Goal: Find specific page/section: Find specific page/section

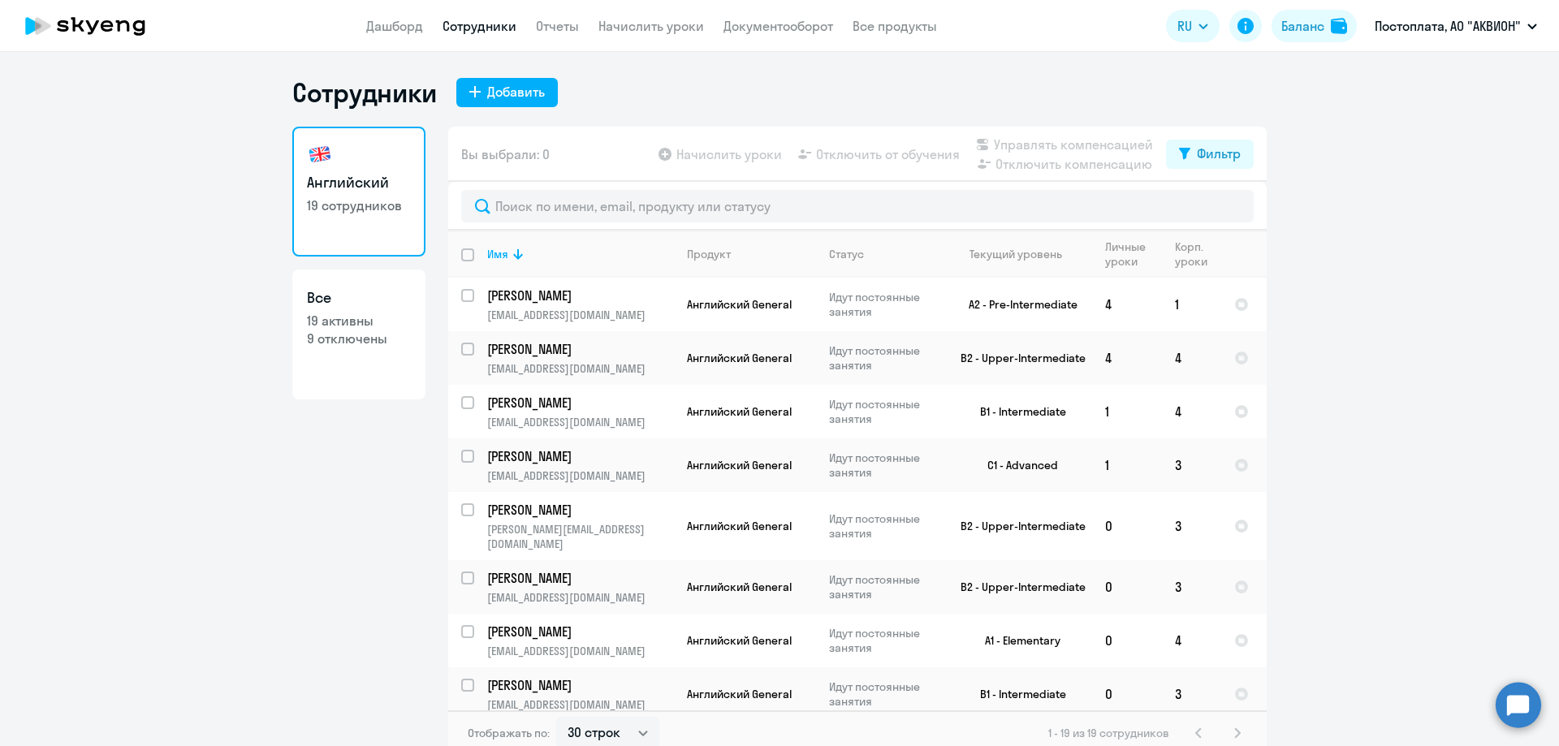
select select "30"
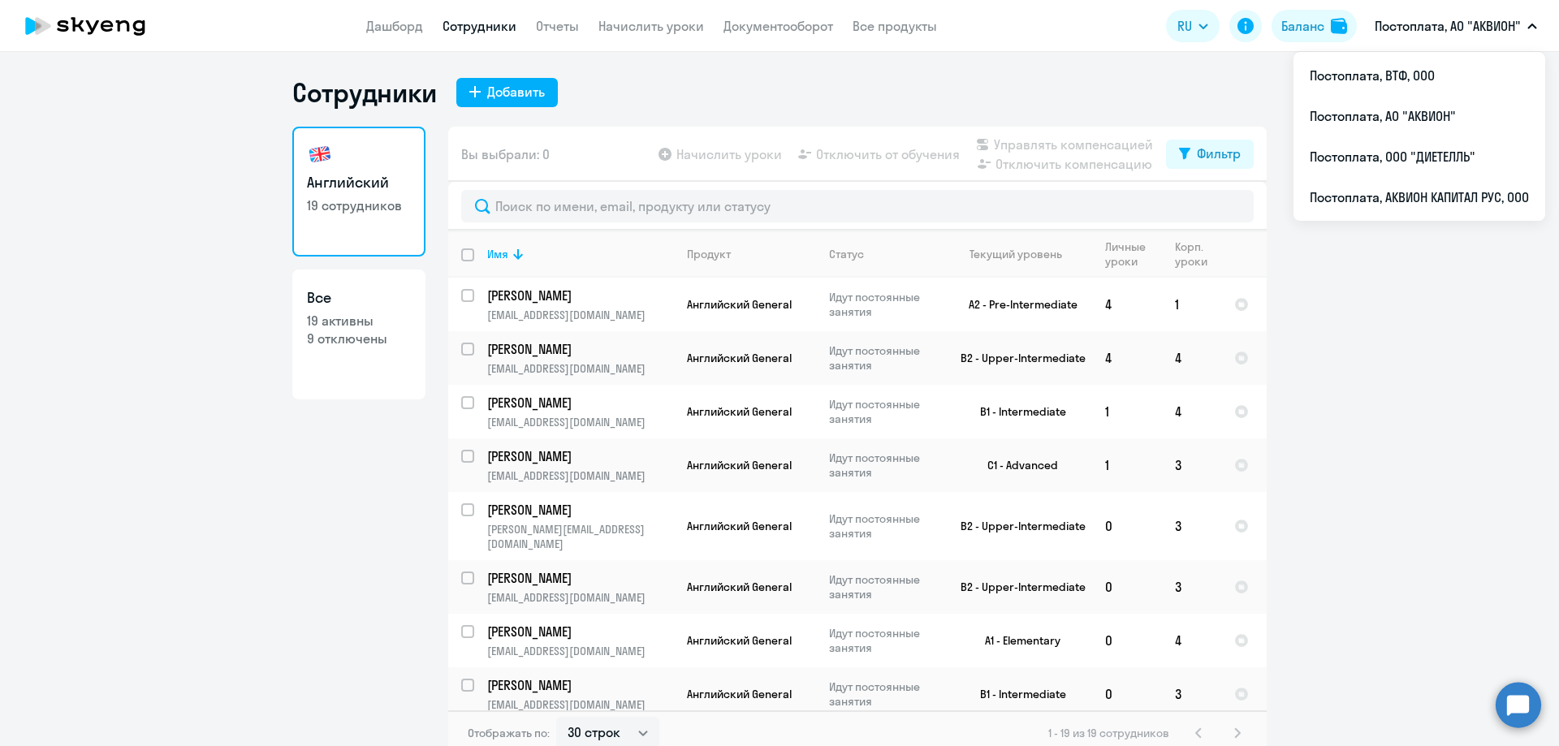
click at [1478, 24] on p "Постоплата, АО "АКВИОН"" at bounding box center [1448, 25] width 146 height 19
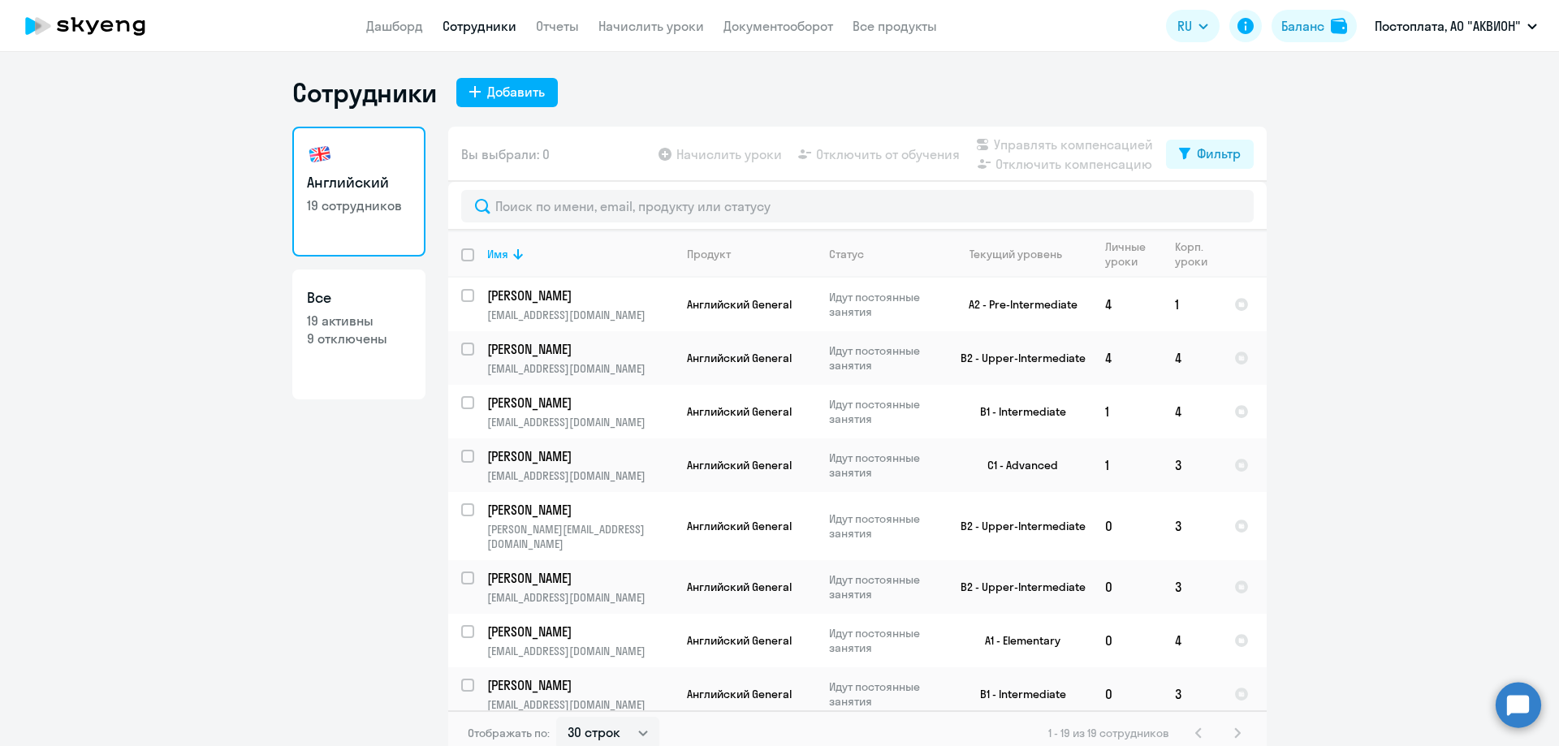
click at [1448, 26] on p "Постоплата, АО "АКВИОН"" at bounding box center [1448, 25] width 146 height 19
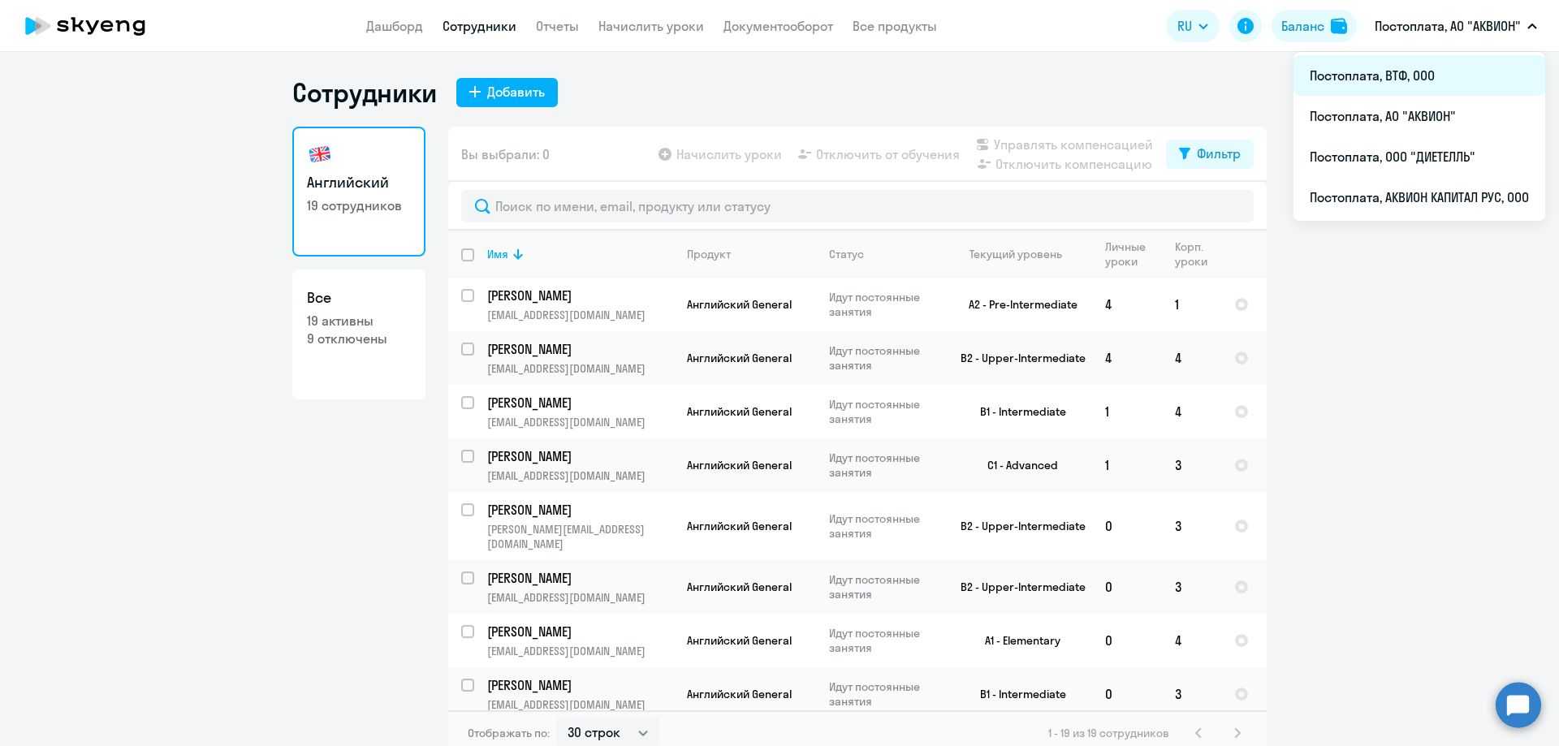
click at [1372, 75] on li "Постоплата, ВТФ, ООО" at bounding box center [1419, 75] width 252 height 41
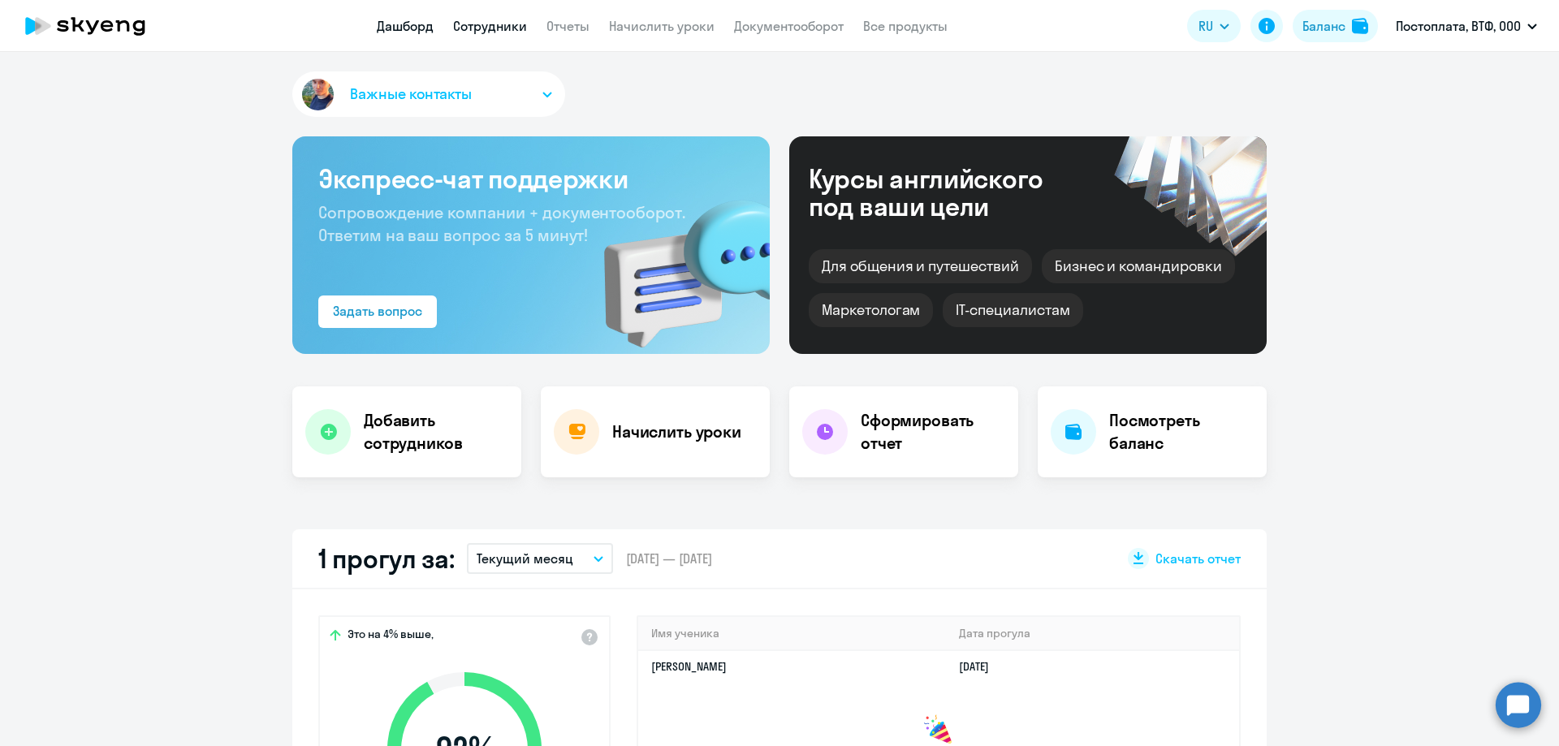
select select "30"
click at [491, 25] on link "Сотрудники" at bounding box center [490, 26] width 74 height 16
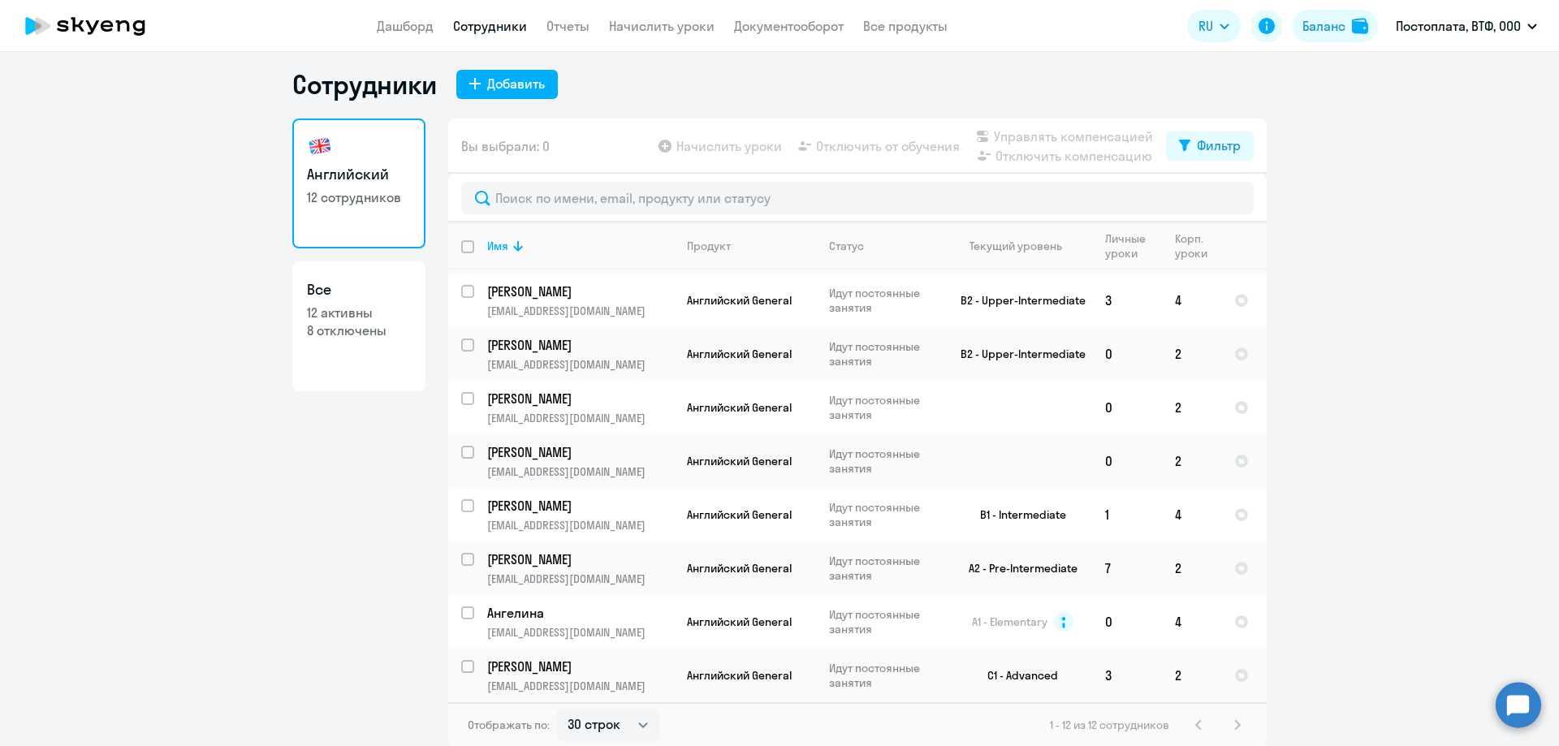
scroll to position [10, 0]
click at [1185, 722] on div "1 - 12 из 12 сотрудников" at bounding box center [1148, 723] width 197 height 19
click at [622, 722] on select "30 строк 50 строк 100 строк" at bounding box center [607, 723] width 103 height 32
select select "50"
click at [556, 707] on select "30 строк 50 строк 100 строк" at bounding box center [607, 723] width 103 height 32
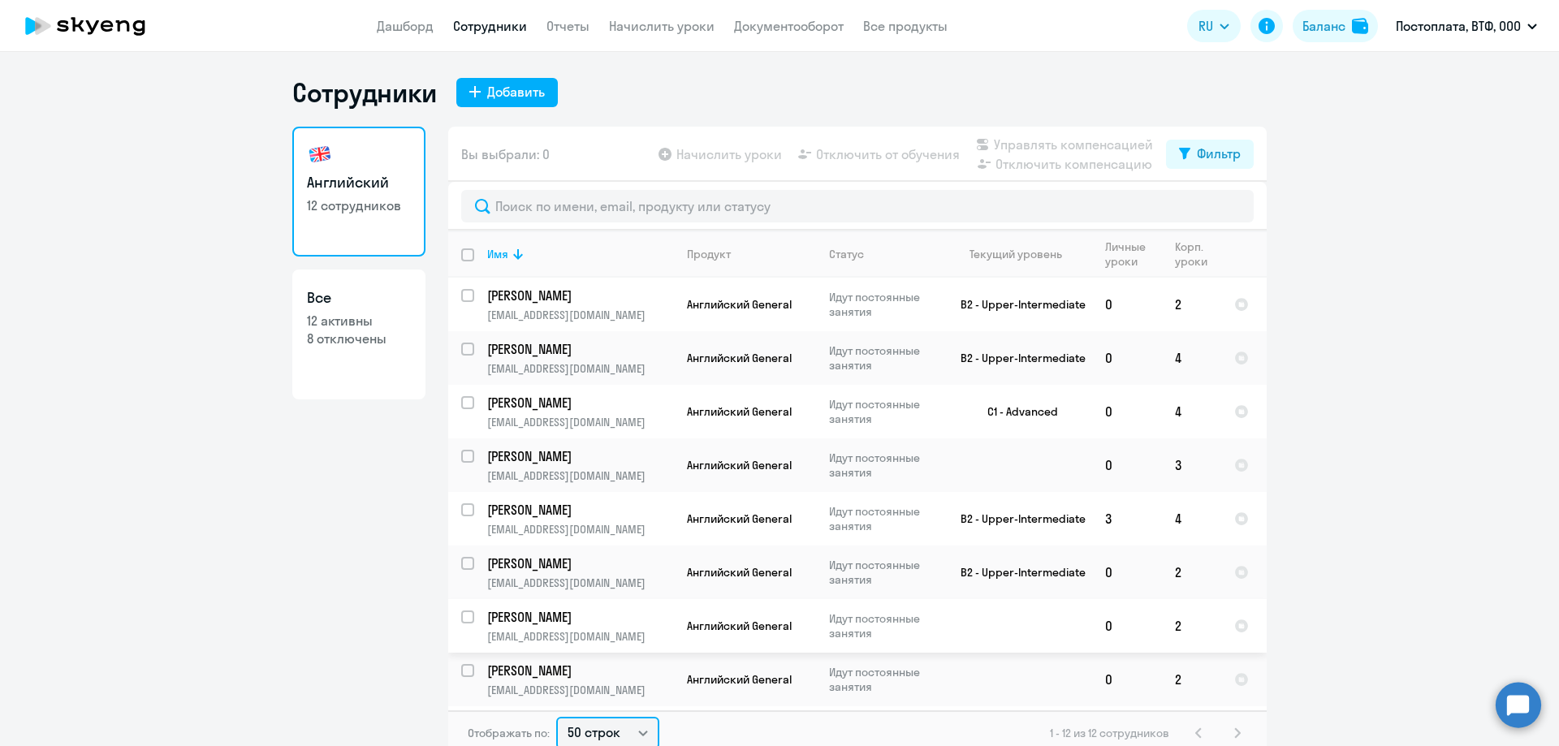
scroll to position [210, 0]
